Goal: Task Accomplishment & Management: Complete application form

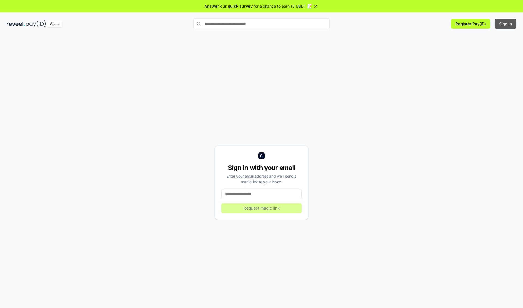
click at [506, 24] on button "Sign In" at bounding box center [506, 24] width 22 height 10
type input "**********"
click at [262, 208] on button "Request magic link" at bounding box center [262, 208] width 80 height 10
